Goal: Information Seeking & Learning: Find specific fact

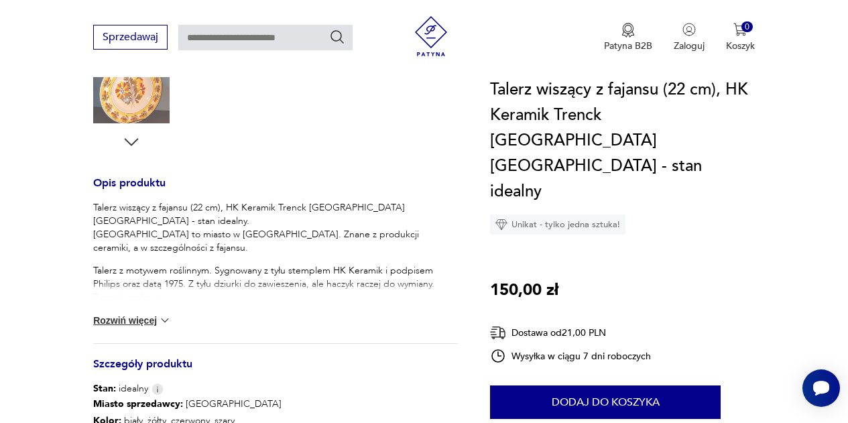
scroll to position [470, 0]
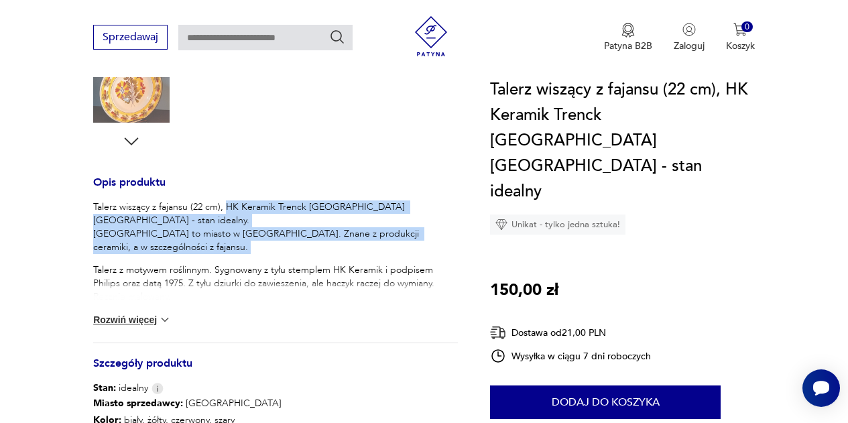
drag, startPoint x: 227, startPoint y: 194, endPoint x: 270, endPoint y: 243, distance: 66.1
click at [270, 243] on div "Talerz wiszący z fajansu (22 cm), HK Keramik Trenck [GEOGRAPHIC_DATA] [GEOGRAPH…" at bounding box center [275, 252] width 365 height 103
drag, startPoint x: 261, startPoint y: 219, endPoint x: 170, endPoint y: 246, distance: 95.3
click at [169, 246] on div "Talerz wiszący z fajansu (22 cm), HK Keramik Trenck [GEOGRAPHIC_DATA] [GEOGRAPH…" at bounding box center [275, 252] width 365 height 103
copy p "HK Keramik Trenck Kellinghusen [GEOGRAPHIC_DATA] - stan idealny. [GEOGRAPHIC_DA…"
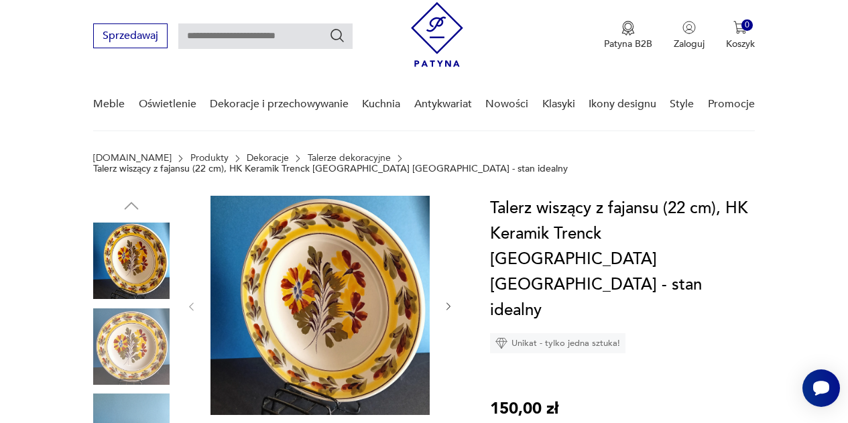
scroll to position [0, 0]
